Goal: Task Accomplishment & Management: Complete application form

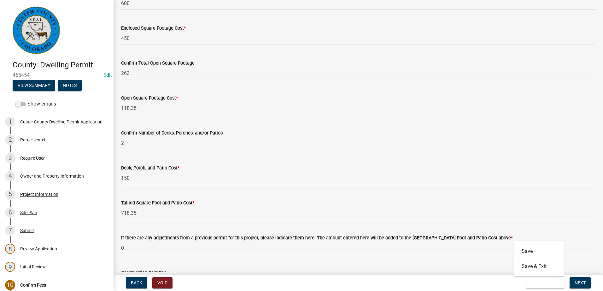
scroll to position [90, 0]
click at [530, 252] on button "Save" at bounding box center [539, 251] width 50 height 15
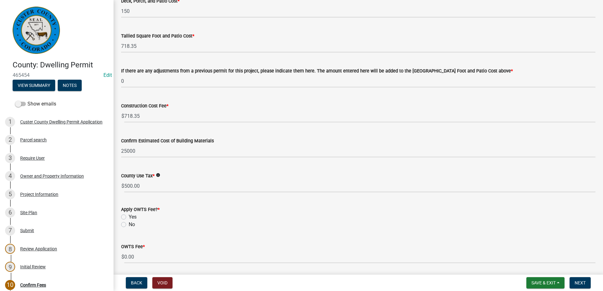
scroll to position [279, 0]
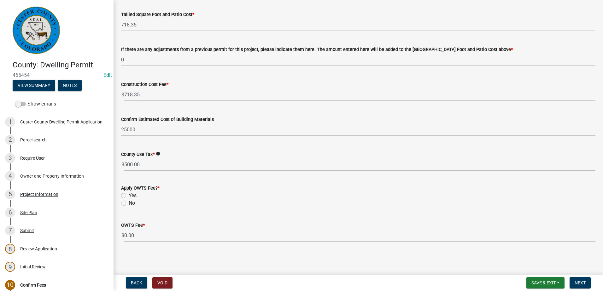
click at [129, 194] on label "Yes" at bounding box center [133, 196] width 8 height 8
click at [129, 194] on input "Yes" at bounding box center [131, 194] width 4 height 4
radio input "true"
click at [576, 282] on span "Next" at bounding box center [579, 283] width 11 height 5
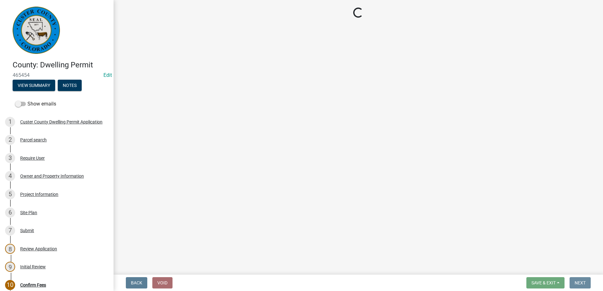
scroll to position [0, 0]
select select "3: 3"
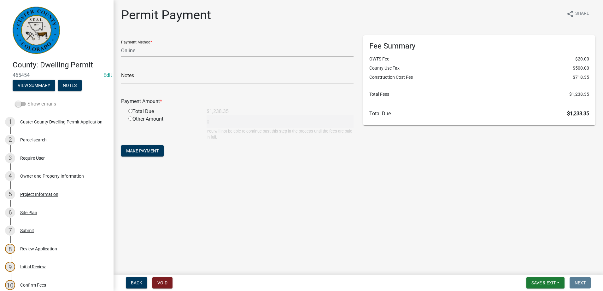
click at [19, 105] on span at bounding box center [20, 104] width 11 height 4
click at [27, 100] on input "Show emails" at bounding box center [27, 100] width 0 height 0
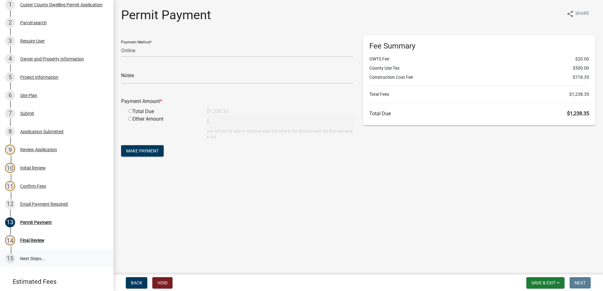
scroll to position [158, 0]
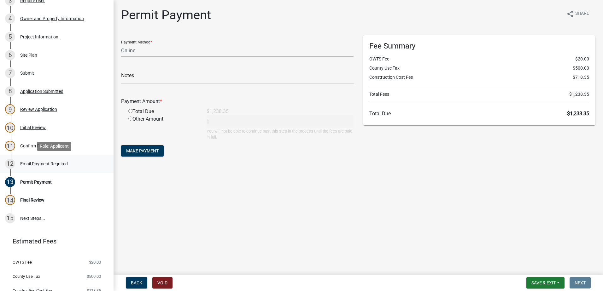
click at [55, 162] on div "Email Payment Required" at bounding box center [44, 164] width 48 height 4
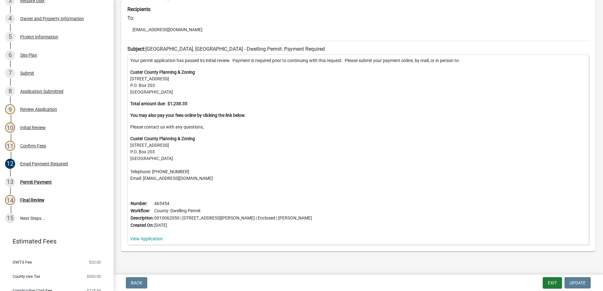
scroll to position [95, 0]
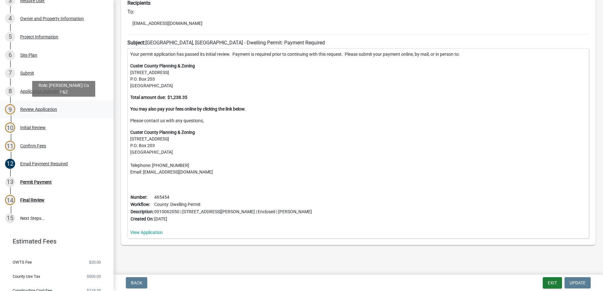
click at [44, 109] on div "Review Application" at bounding box center [38, 109] width 37 height 4
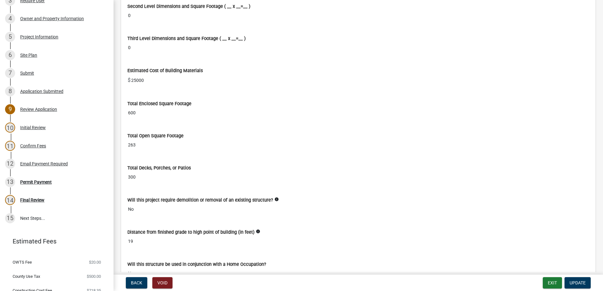
scroll to position [1450, 0]
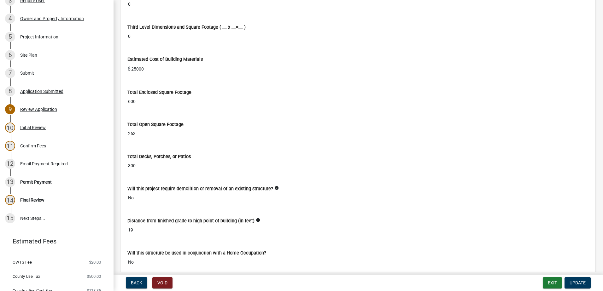
click at [136, 166] on input "300" at bounding box center [357, 166] width 461 height 12
click at [137, 166] on input "300" at bounding box center [357, 166] width 461 height 12
drag, startPoint x: 128, startPoint y: 164, endPoint x: 138, endPoint y: 166, distance: 10.3
click at [138, 166] on input "300" at bounding box center [357, 166] width 461 height 12
drag, startPoint x: 138, startPoint y: 166, endPoint x: 181, endPoint y: 181, distance: 45.0
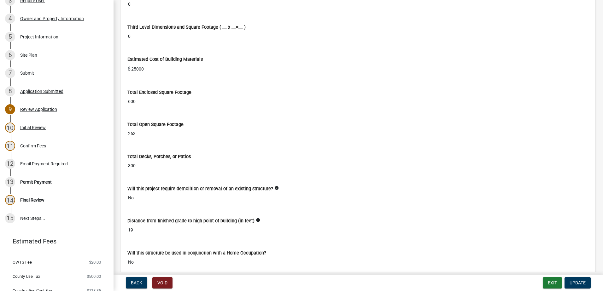
click at [181, 181] on div "Will this project require demolition or removal of an existing structure? info …" at bounding box center [357, 190] width 461 height 27
click at [41, 35] on div "Project Information" at bounding box center [39, 37] width 38 height 4
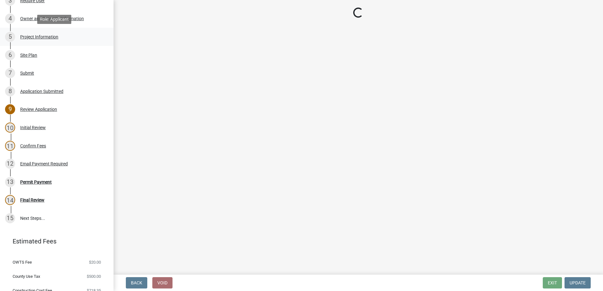
select select "CO"
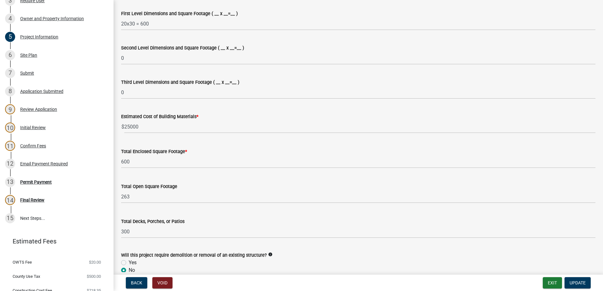
scroll to position [536, 0]
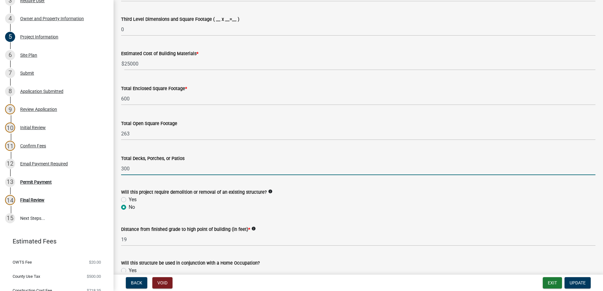
click at [132, 168] on input "300" at bounding box center [358, 168] width 474 height 13
type input "3"
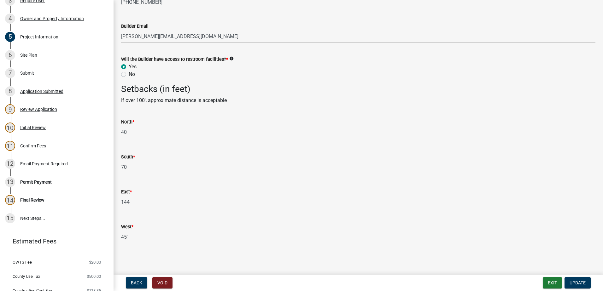
scroll to position [1075, 0]
type input "2"
click at [580, 283] on span "Update" at bounding box center [577, 283] width 16 height 5
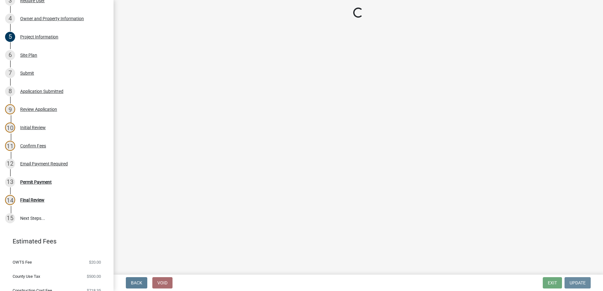
scroll to position [0, 0]
select select "3: 3"
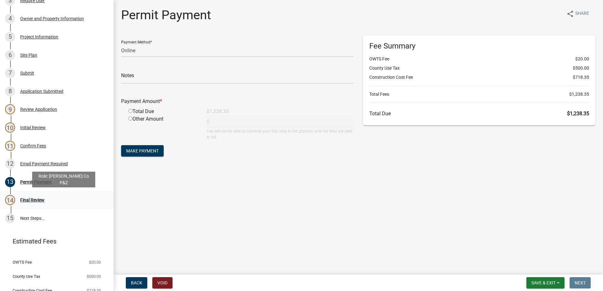
click at [31, 199] on div "Final Review" at bounding box center [32, 200] width 24 height 4
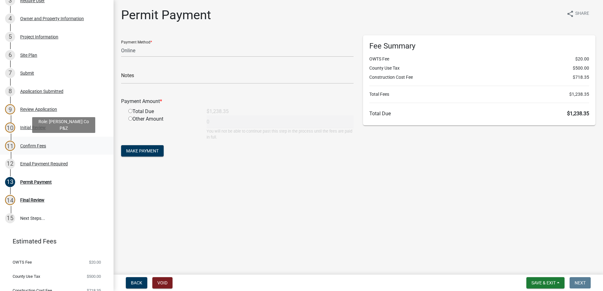
click at [30, 144] on div "Confirm Fees" at bounding box center [33, 146] width 26 height 4
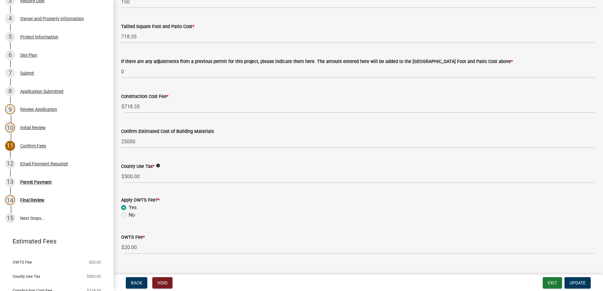
scroll to position [279, 0]
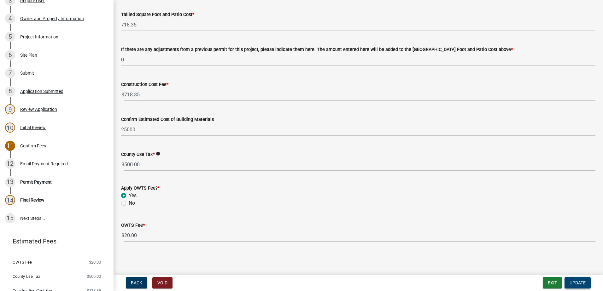
click at [583, 283] on span "Update" at bounding box center [577, 283] width 16 height 5
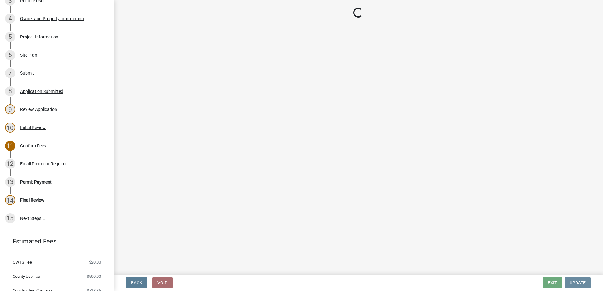
scroll to position [0, 0]
select select "3: 3"
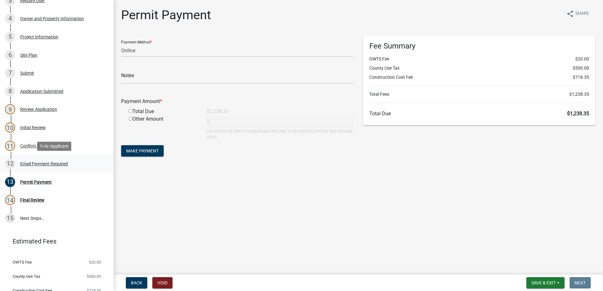
click at [29, 162] on div "Email Payment Required" at bounding box center [44, 164] width 48 height 4
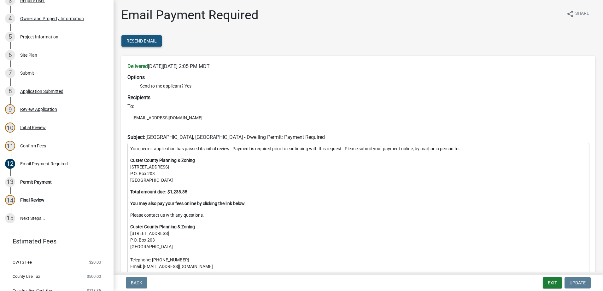
click at [142, 40] on span "Resend Email" at bounding box center [141, 40] width 30 height 5
